Goal: Task Accomplishment & Management: Complete application form

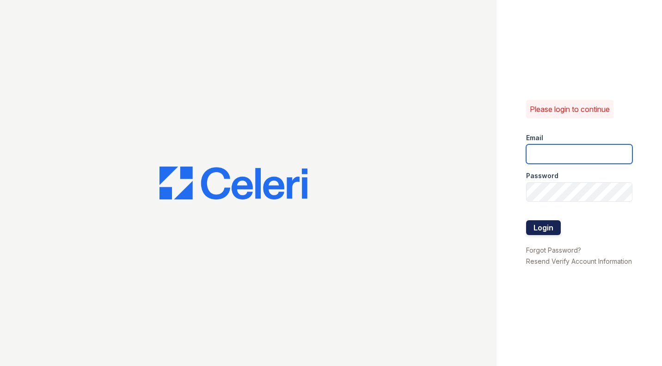
type input "renewwaltham@trinity-pm.com"
click at [542, 220] on button "Login" at bounding box center [543, 227] width 35 height 15
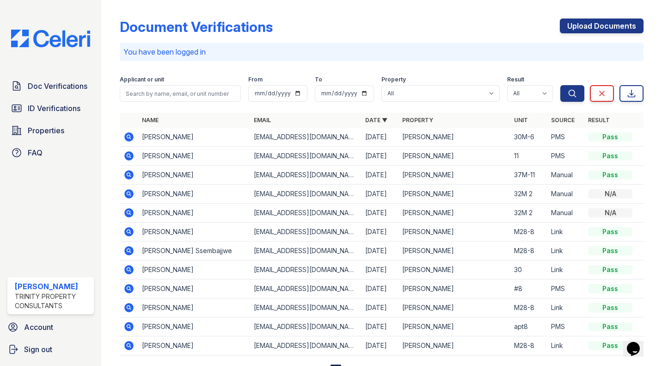
click at [129, 140] on icon at bounding box center [128, 136] width 9 height 9
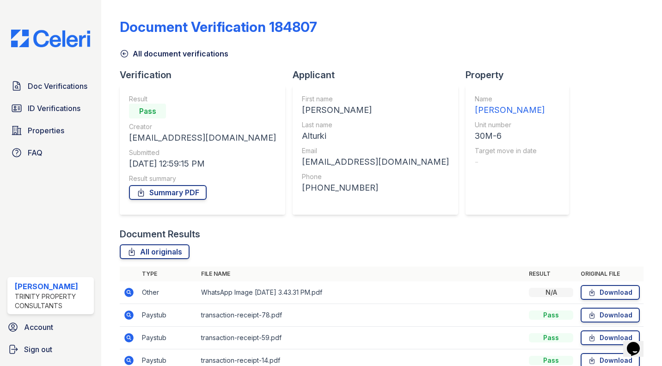
scroll to position [137, 0]
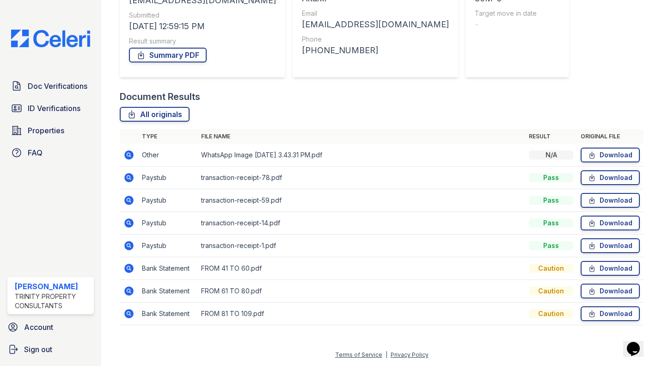
click at [127, 269] on icon at bounding box center [128, 267] width 9 height 9
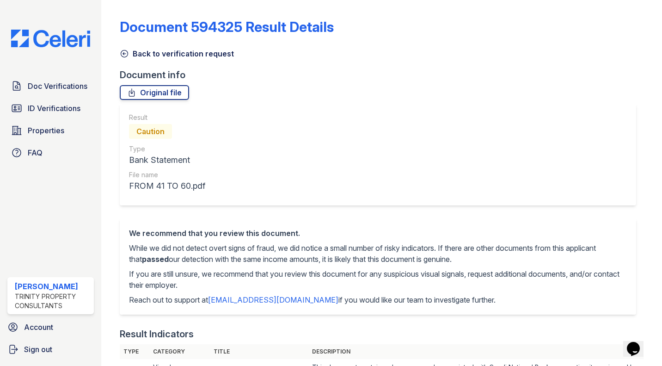
click at [121, 53] on icon at bounding box center [124, 53] width 9 height 9
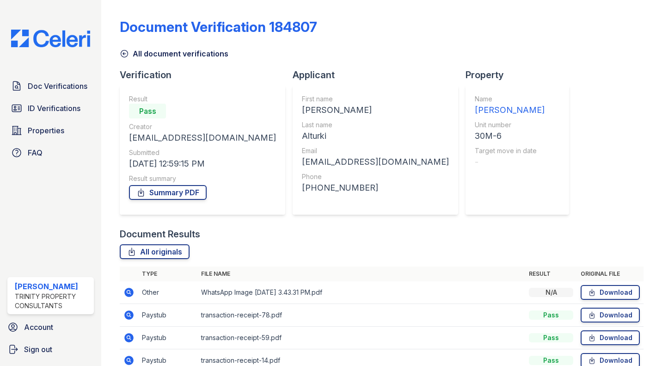
click at [131, 298] on td at bounding box center [129, 292] width 18 height 23
click at [128, 319] on icon at bounding box center [128, 314] width 9 height 9
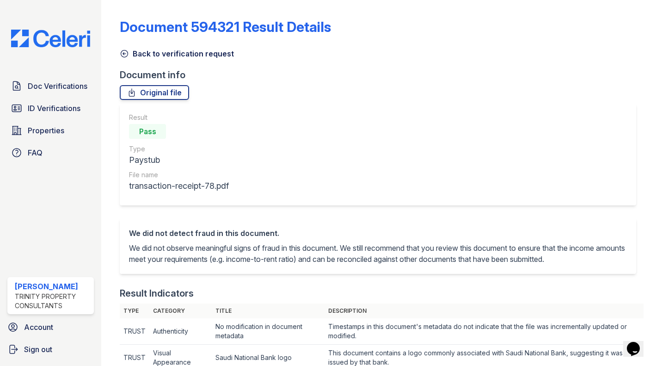
click at [124, 58] on icon at bounding box center [124, 53] width 9 height 9
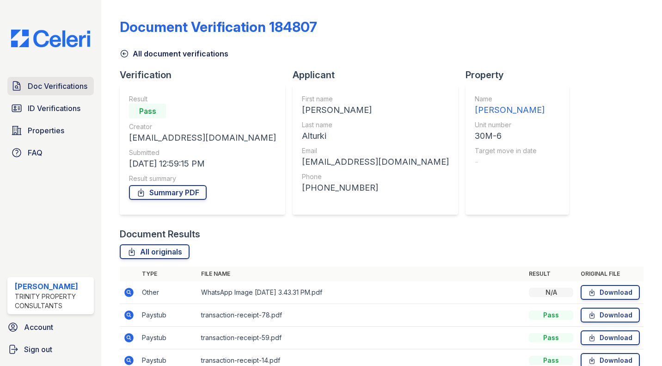
click at [60, 84] on span "Doc Verifications" at bounding box center [58, 85] width 60 height 11
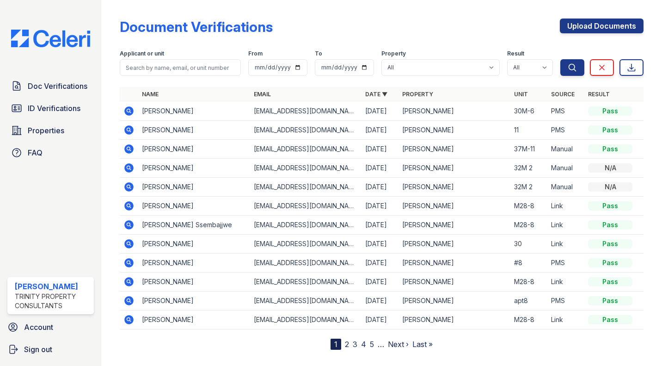
click at [131, 109] on icon at bounding box center [128, 110] width 9 height 9
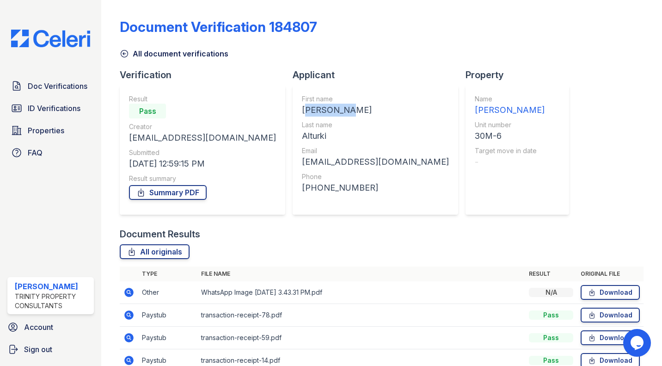
drag, startPoint x: 272, startPoint y: 111, endPoint x: 332, endPoint y: 113, distance: 60.1
click at [332, 113] on div "[PERSON_NAME]" at bounding box center [375, 110] width 147 height 13
copy div "Abdulaziz"
click at [293, 139] on div "First name Abdulaziz Last name Alturki Email abdulazizalturki16@gmail.com Phone…" at bounding box center [375, 149] width 165 height 129
drag, startPoint x: 271, startPoint y: 139, endPoint x: 284, endPoint y: 136, distance: 13.2
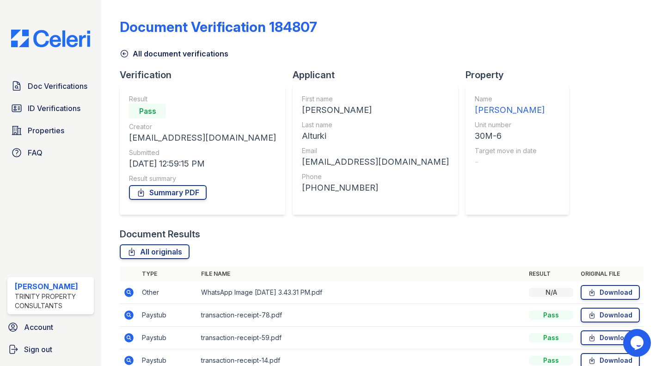
click at [293, 136] on div "First name Abdulaziz Last name Alturki Email abdulazizalturki16@gmail.com Phone…" at bounding box center [375, 149] width 165 height 129
copy div "Alturki"
drag, startPoint x: 129, startPoint y: 138, endPoint x: 253, endPoint y: 140, distance: 123.4
click at [253, 140] on div "Result Pass Creator abdulazizalturki16@gmail.com Submitted 08/30/25 12:59:15 PM…" at bounding box center [202, 149] width 165 height 129
copy div "abdulazizalturki16@gmail.com"
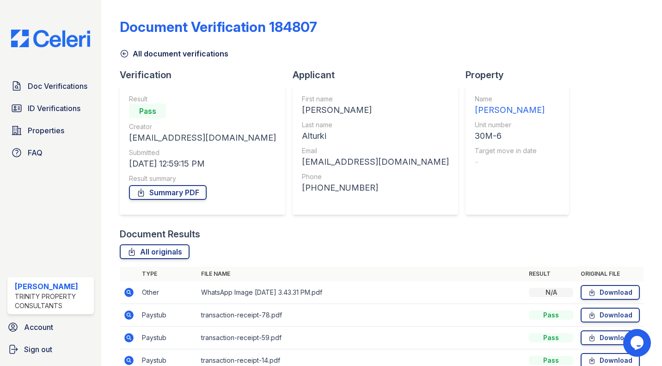
click at [465, 135] on div "Name ReNew Waltham Unit number 30M-6 Target move in date -" at bounding box center [517, 149] width 104 height 129
click at [123, 49] on link "All document verifications" at bounding box center [174, 53] width 109 height 11
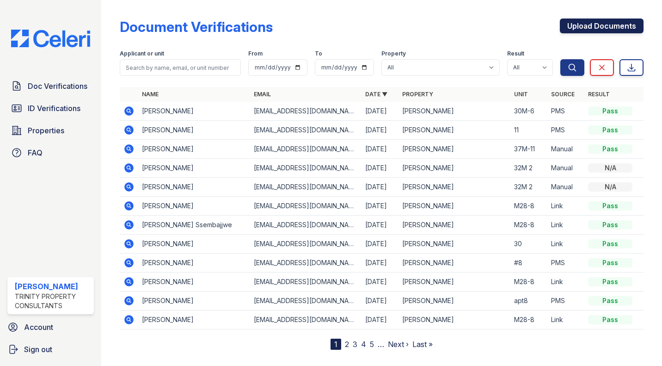
click at [592, 20] on link "Upload Documents" at bounding box center [602, 25] width 84 height 15
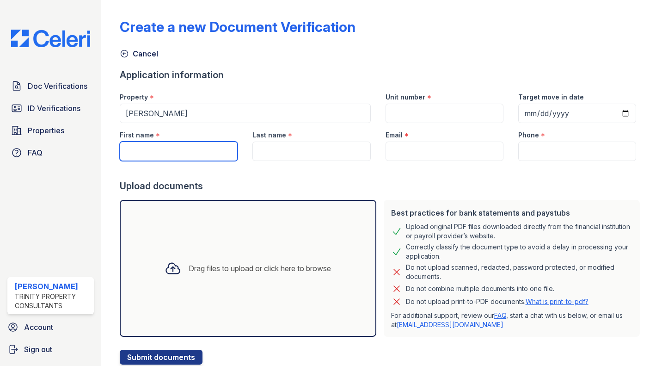
click at [157, 154] on input "First name" at bounding box center [179, 150] width 118 height 19
paste input "Alturki"
type input "Alturki"
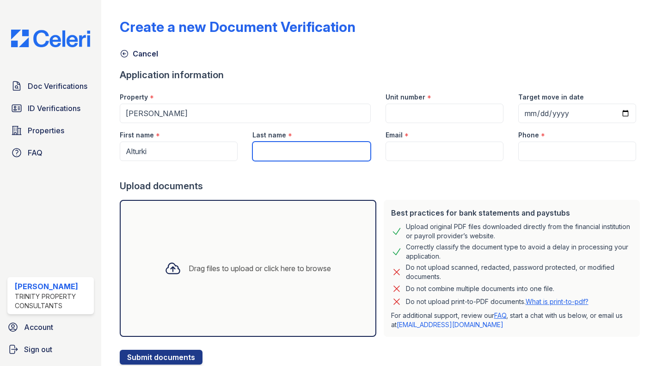
click at [276, 149] on input "Last name" at bounding box center [311, 150] width 118 height 19
paste input "Abdulaziz"
type input "Abdulaziz"
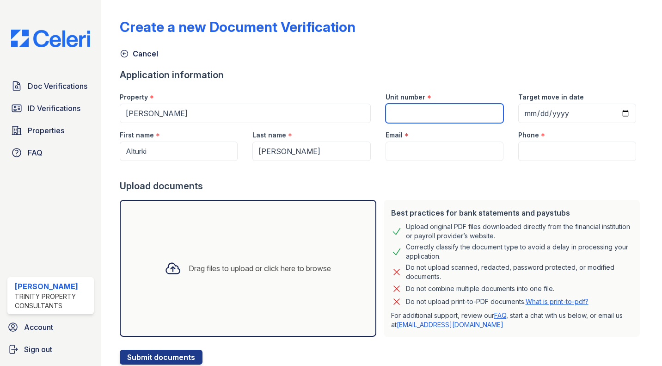
click at [445, 111] on input "Unit number" at bounding box center [445, 113] width 118 height 19
type input "26M-18"
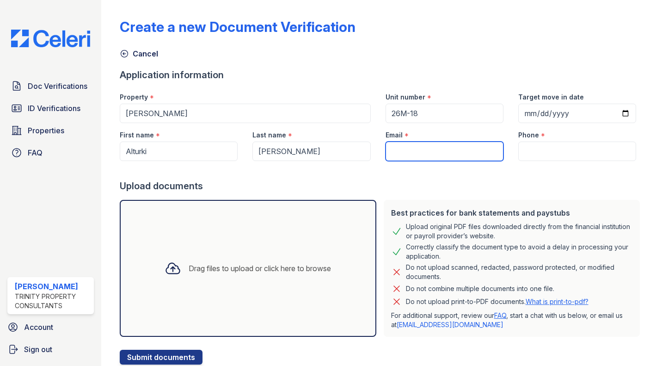
click at [442, 154] on input "Email" at bounding box center [445, 150] width 118 height 19
paste input "[EMAIL_ADDRESS][DOMAIN_NAME]"
type input "[EMAIL_ADDRESS][DOMAIN_NAME]"
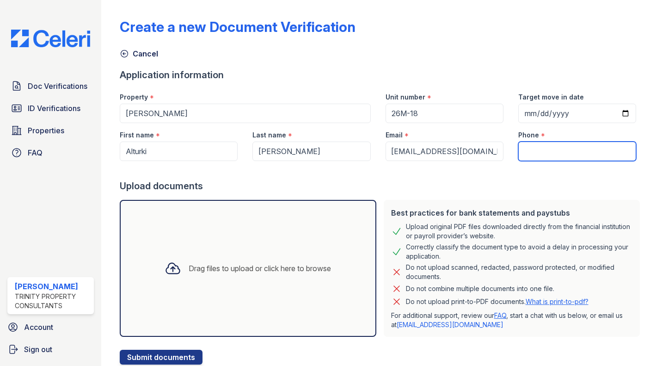
scroll to position [0, 0]
click at [568, 156] on input "Phone" at bounding box center [577, 150] width 118 height 19
click at [547, 156] on input "Phone" at bounding box center [577, 150] width 118 height 19
paste input "(857) 265-0622"
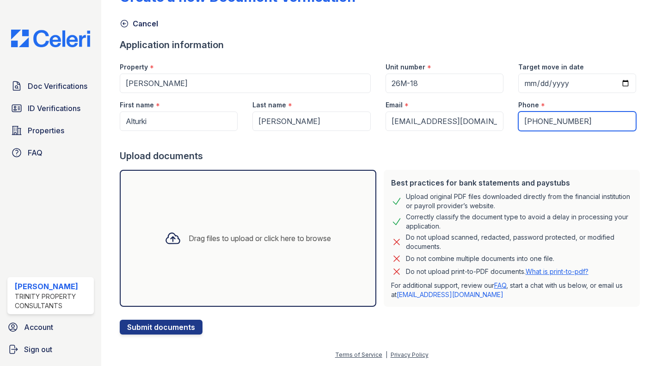
type input "(857) 265-0622"
click at [187, 269] on div "Drag files to upload or click here to browse" at bounding box center [248, 238] width 256 height 137
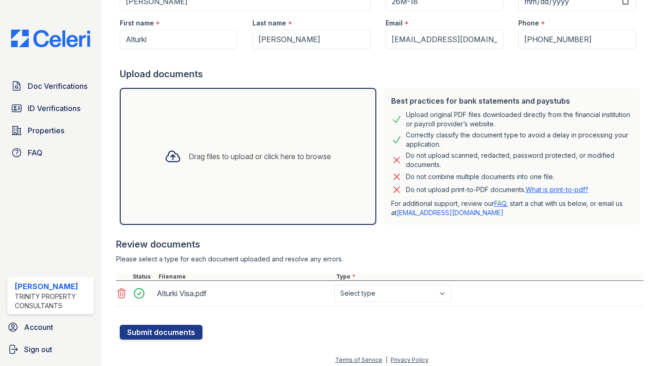
scroll to position [117, 0]
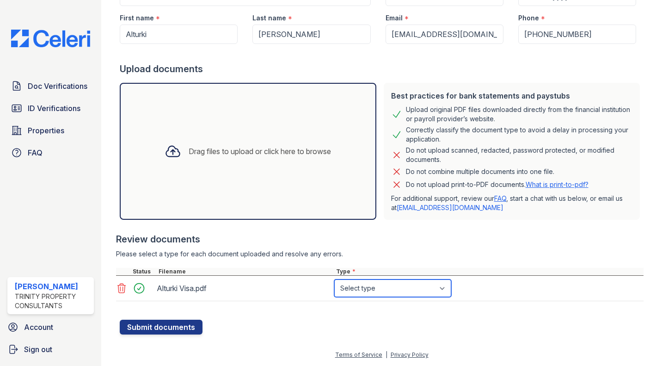
click at [358, 288] on select "Select type Paystub Bank Statement Offer Letter Tax Documents Benefit Award Let…" at bounding box center [392, 288] width 117 height 18
click at [377, 288] on select "Select type Paystub Bank Statement Offer Letter Tax Documents Benefit Award Let…" at bounding box center [392, 288] width 117 height 18
select select "tax_documents"
click at [334, 279] on select "Select type Paystub Bank Statement Offer Letter Tax Documents Benefit Award Let…" at bounding box center [392, 288] width 117 height 18
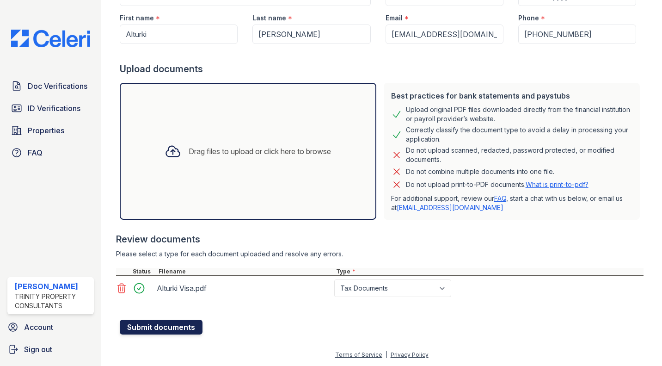
click at [167, 322] on button "Submit documents" at bounding box center [161, 326] width 83 height 15
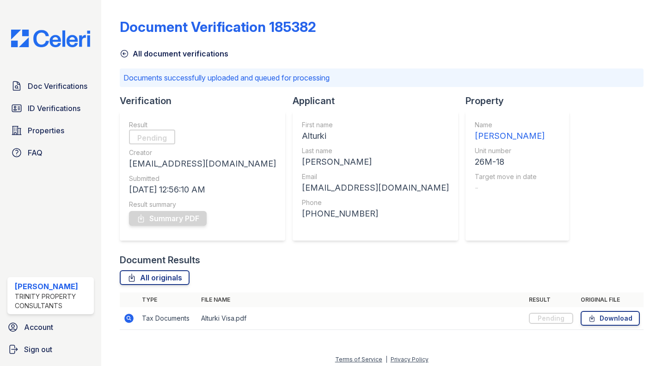
click at [124, 56] on icon at bounding box center [124, 53] width 9 height 9
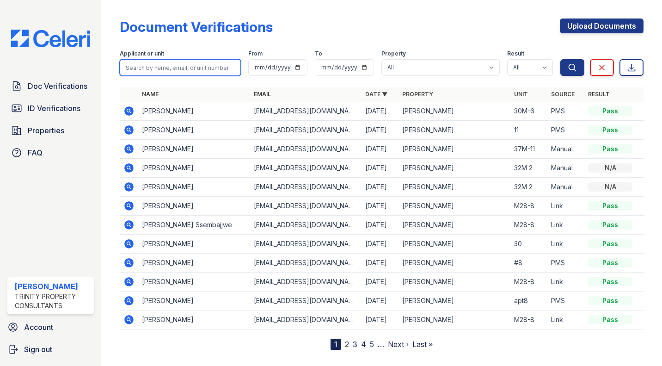
click at [185, 67] on input "search" at bounding box center [180, 67] width 121 height 17
type input "maria"
click at [560, 59] on button "Search" at bounding box center [572, 67] width 24 height 17
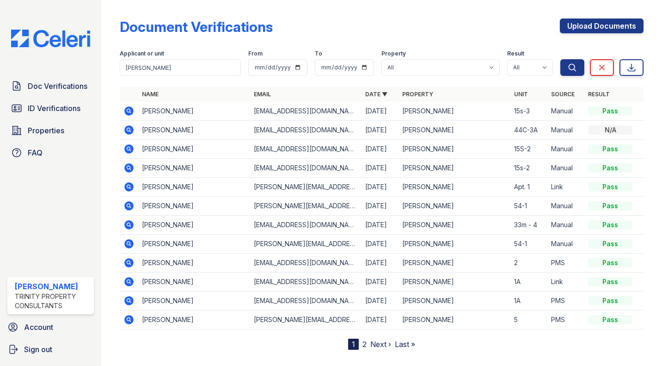
click at [132, 109] on icon at bounding box center [128, 110] width 9 height 9
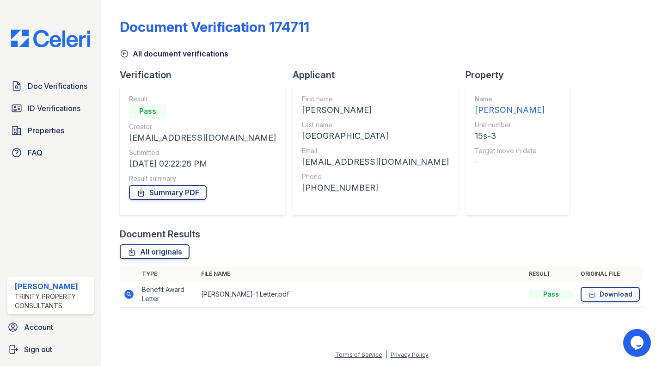
click at [127, 298] on icon at bounding box center [128, 293] width 9 height 9
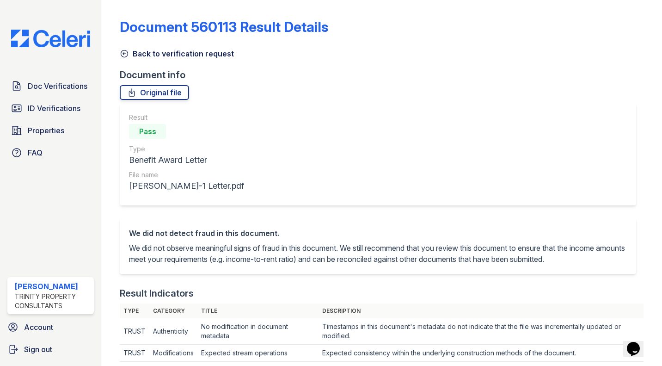
click at [124, 54] on icon at bounding box center [124, 53] width 9 height 9
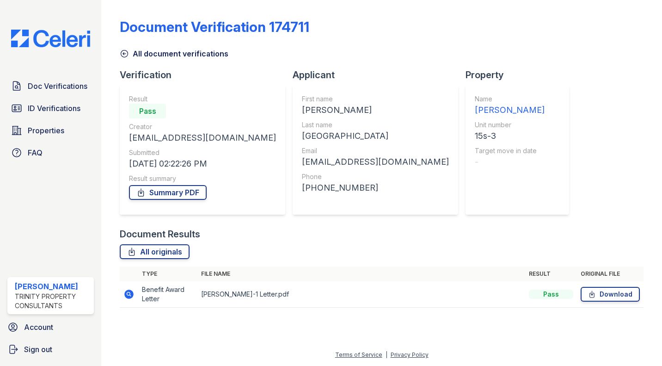
click at [124, 54] on icon at bounding box center [124, 53] width 9 height 9
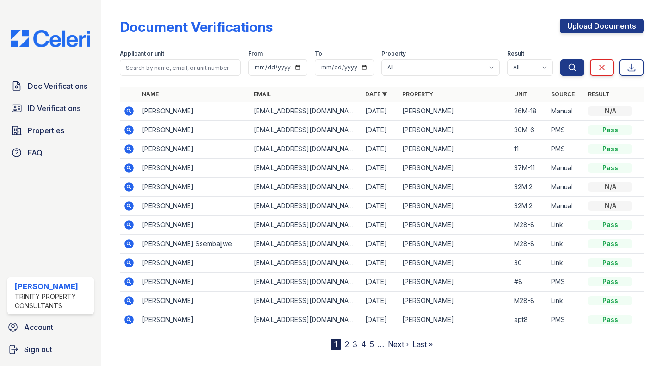
click at [129, 110] on icon at bounding box center [128, 110] width 2 height 2
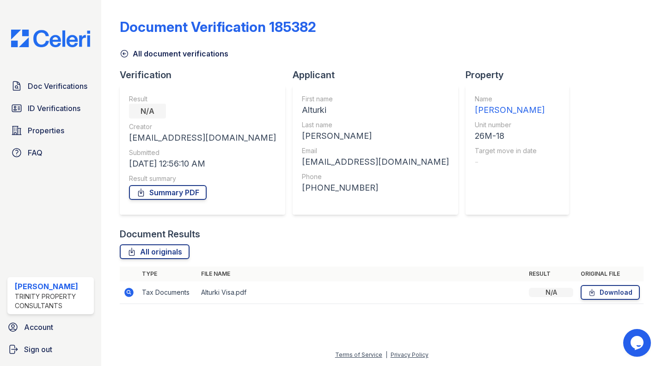
click at [129, 51] on icon at bounding box center [124, 53] width 9 height 9
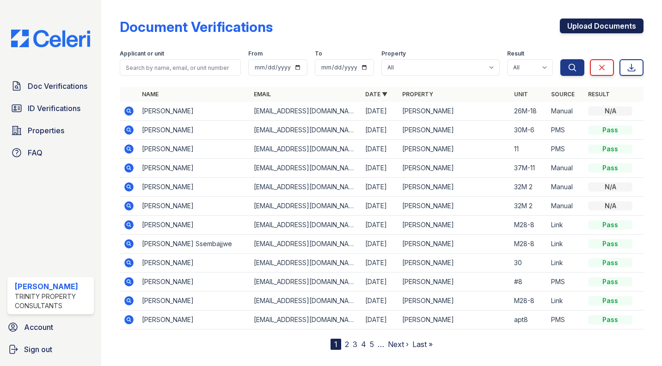
click at [588, 23] on link "Upload Documents" at bounding box center [602, 25] width 84 height 15
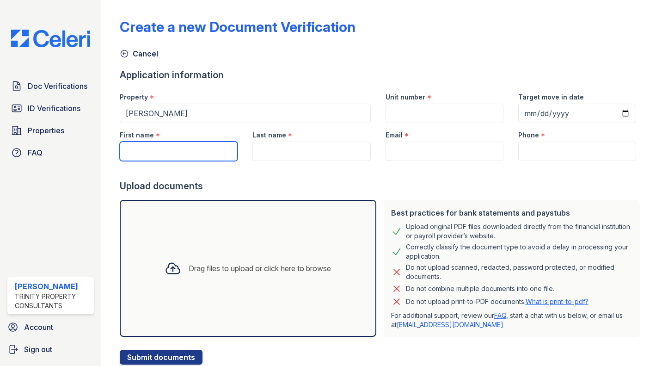
click at [185, 146] on input "First name" at bounding box center [179, 150] width 118 height 19
type input "Alturki"
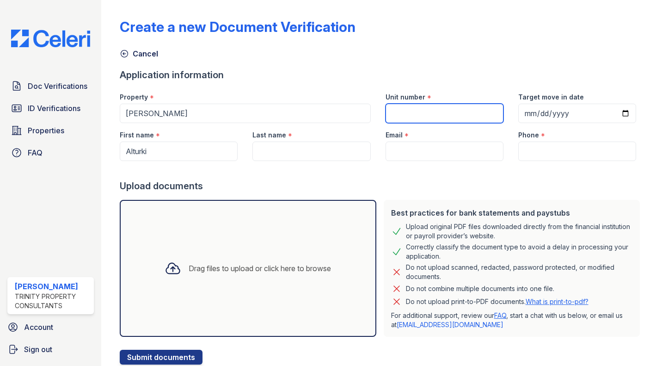
type input "26M-18"
type input "Abdulaziz"
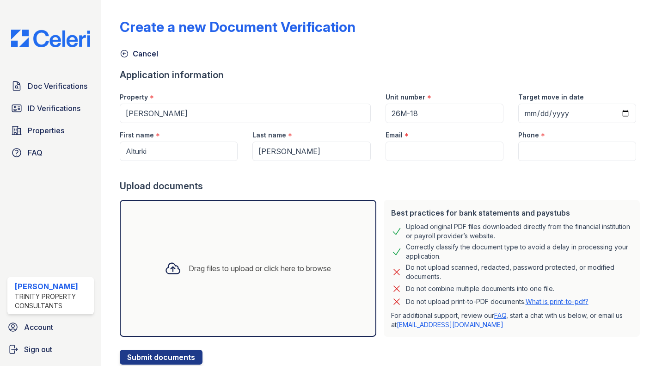
type input "[EMAIL_ADDRESS][DOMAIN_NAME]"
type input "(857) 265-0622"
click at [201, 250] on div "Drag files to upload or click here to browse" at bounding box center [248, 268] width 256 height 137
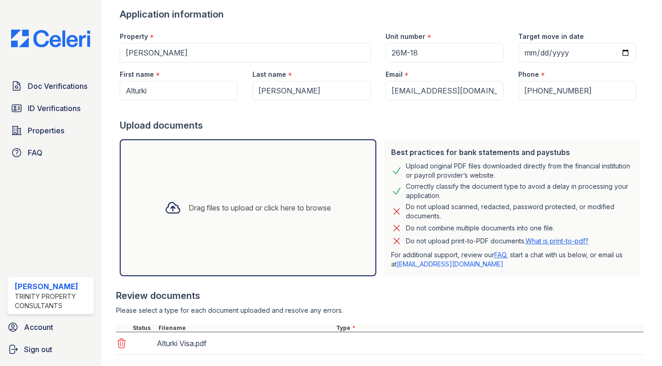
scroll to position [114, 0]
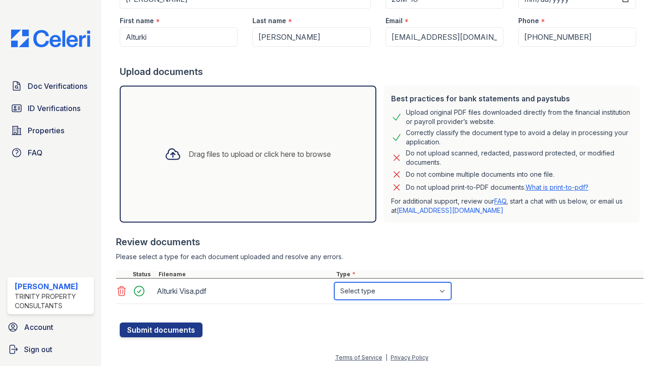
click at [359, 290] on select "Select type Paystub Bank Statement Offer Letter Tax Documents Benefit Award Let…" at bounding box center [392, 291] width 117 height 18
select select "benefit_award_letter"
click at [334, 282] on select "Select type Paystub Bank Statement Offer Letter Tax Documents Benefit Award Let…" at bounding box center [392, 291] width 117 height 18
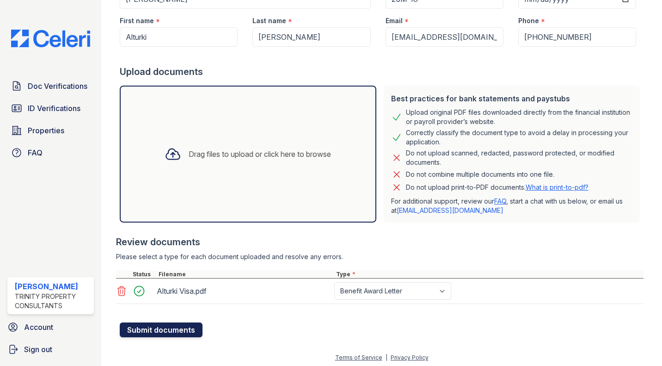
click at [168, 330] on button "Submit documents" at bounding box center [161, 329] width 83 height 15
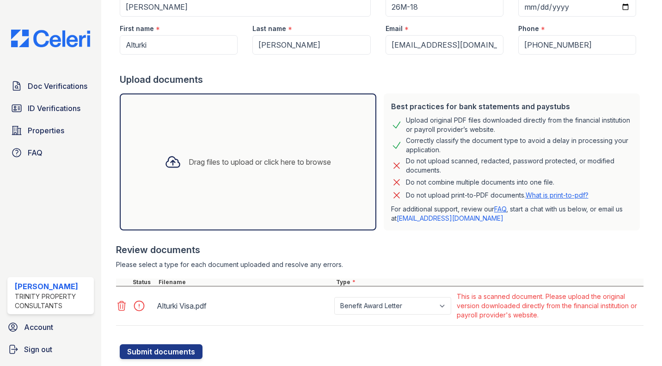
scroll to position [157, 0]
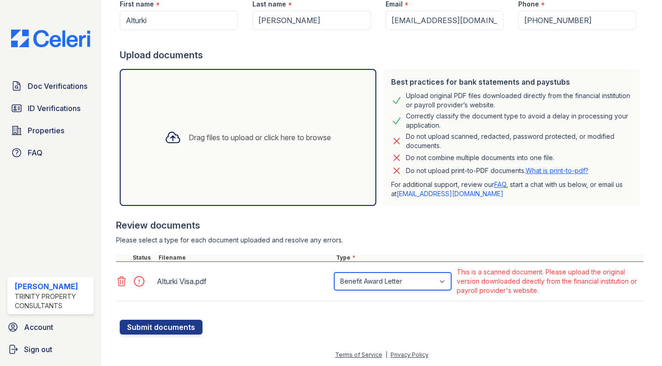
click at [390, 280] on select "Paystub Bank Statement Offer Letter Tax Documents Benefit Award Letter Investme…" at bounding box center [392, 281] width 117 height 18
click at [334, 272] on select "Paystub Bank Statement Offer Letter Tax Documents Benefit Award Letter Investme…" at bounding box center [392, 281] width 117 height 18
click at [406, 275] on select "Paystub Bank Statement Offer Letter Tax Documents Benefit Award Letter Investme…" at bounding box center [392, 281] width 117 height 18
click at [334, 272] on select "Paystub Bank Statement Offer Letter Tax Documents Benefit Award Letter Investme…" at bounding box center [392, 281] width 117 height 18
click at [425, 285] on select "Paystub Bank Statement Offer Letter Tax Documents Benefit Award Letter Investme…" at bounding box center [392, 281] width 117 height 18
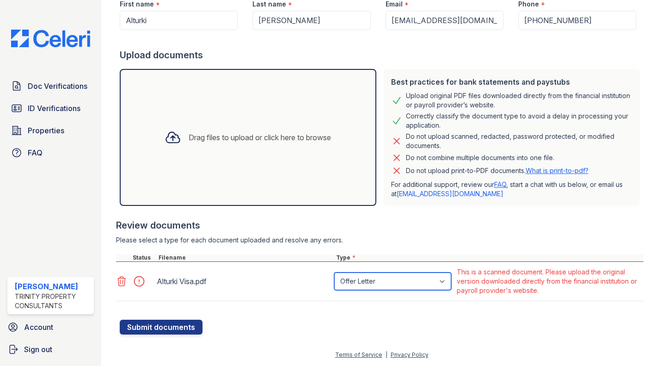
select select "benefit_award_letter"
click at [334, 272] on select "Paystub Bank Statement Offer Letter Tax Documents Benefit Award Letter Investme…" at bounding box center [392, 281] width 117 height 18
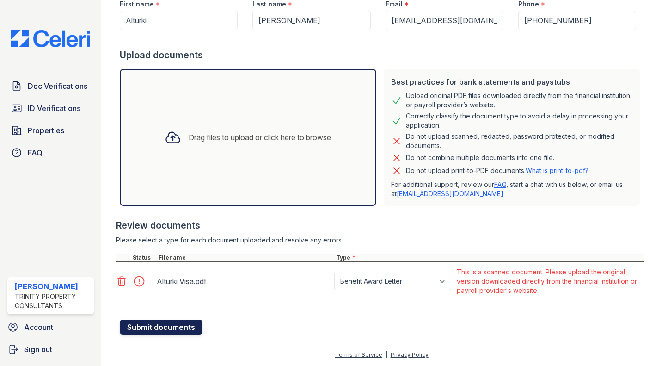
click at [184, 323] on button "Submit documents" at bounding box center [161, 326] width 83 height 15
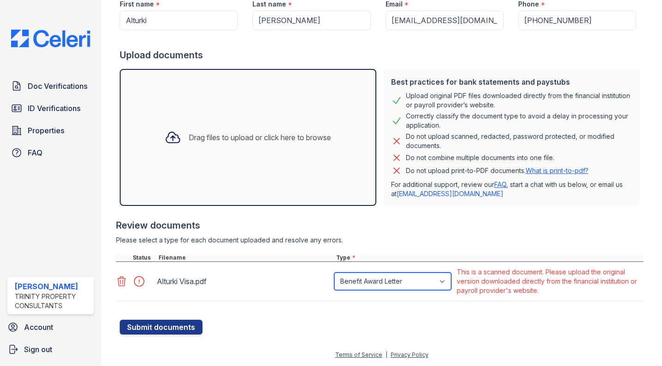
click at [397, 282] on select "Paystub Bank Statement Offer Letter Tax Documents Benefit Award Letter Investme…" at bounding box center [392, 281] width 117 height 18
click at [334, 272] on select "Paystub Bank Statement Offer Letter Tax Documents Benefit Award Letter Investme…" at bounding box center [392, 281] width 117 height 18
click at [392, 278] on select "Paystub Bank Statement Offer Letter Tax Documents Benefit Award Letter Investme…" at bounding box center [392, 281] width 117 height 18
select select "offer_letter"
click at [334, 272] on select "Paystub Bank Statement Offer Letter Tax Documents Benefit Award Letter Investme…" at bounding box center [392, 281] width 117 height 18
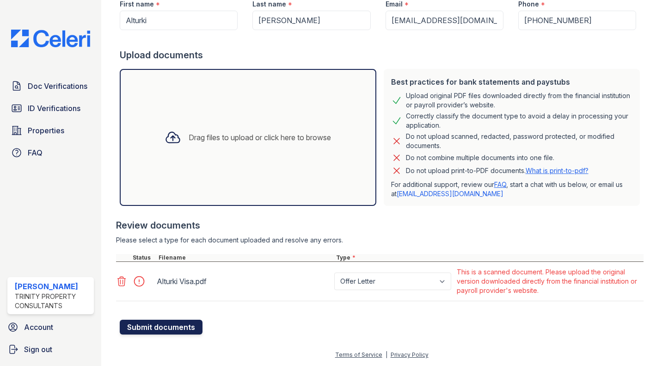
click at [177, 324] on button "Submit documents" at bounding box center [161, 326] width 83 height 15
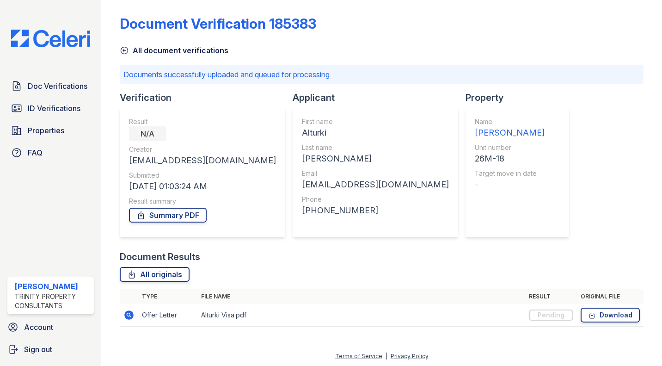
scroll to position [3, 0]
click at [124, 49] on icon at bounding box center [124, 50] width 9 height 9
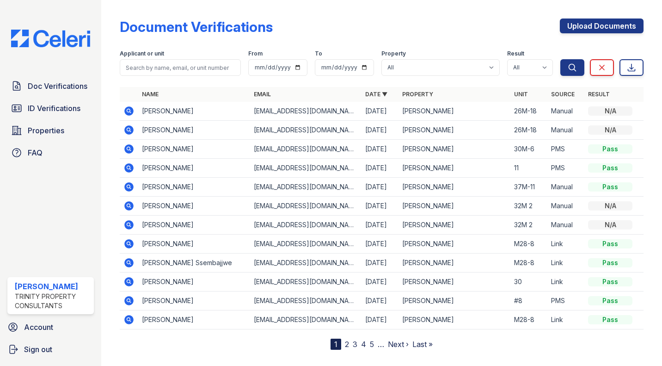
click at [128, 207] on icon at bounding box center [128, 205] width 11 height 11
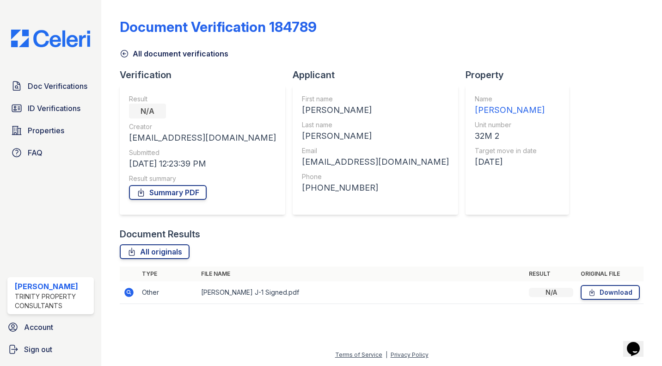
click at [136, 294] on td at bounding box center [129, 292] width 18 height 23
click at [126, 294] on icon at bounding box center [128, 292] width 9 height 9
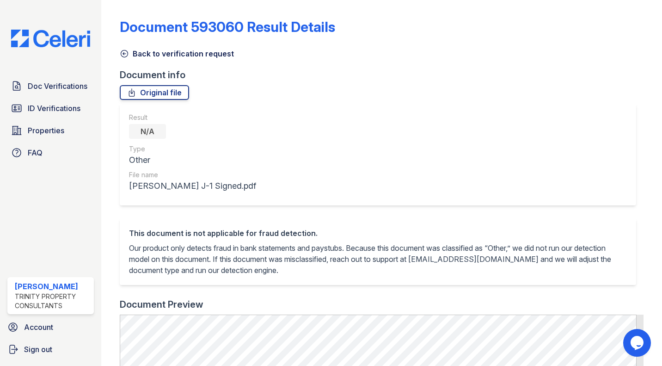
click at [122, 57] on icon at bounding box center [124, 53] width 9 height 9
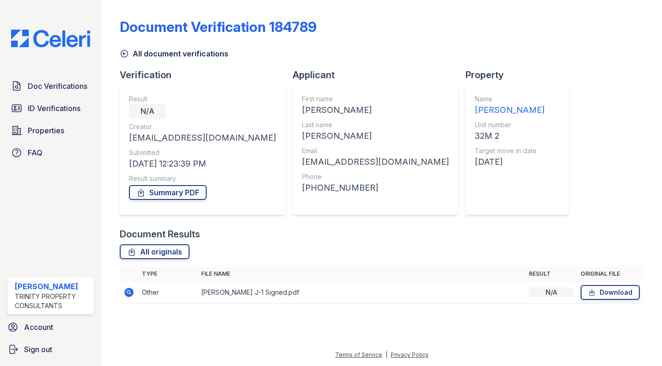
click at [126, 52] on icon at bounding box center [124, 53] width 9 height 9
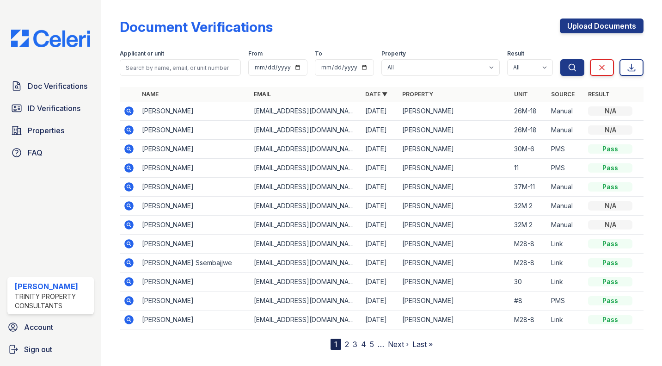
click at [158, 133] on td "[PERSON_NAME]" at bounding box center [194, 130] width 112 height 19
